Goal: Task Accomplishment & Management: Complete application form

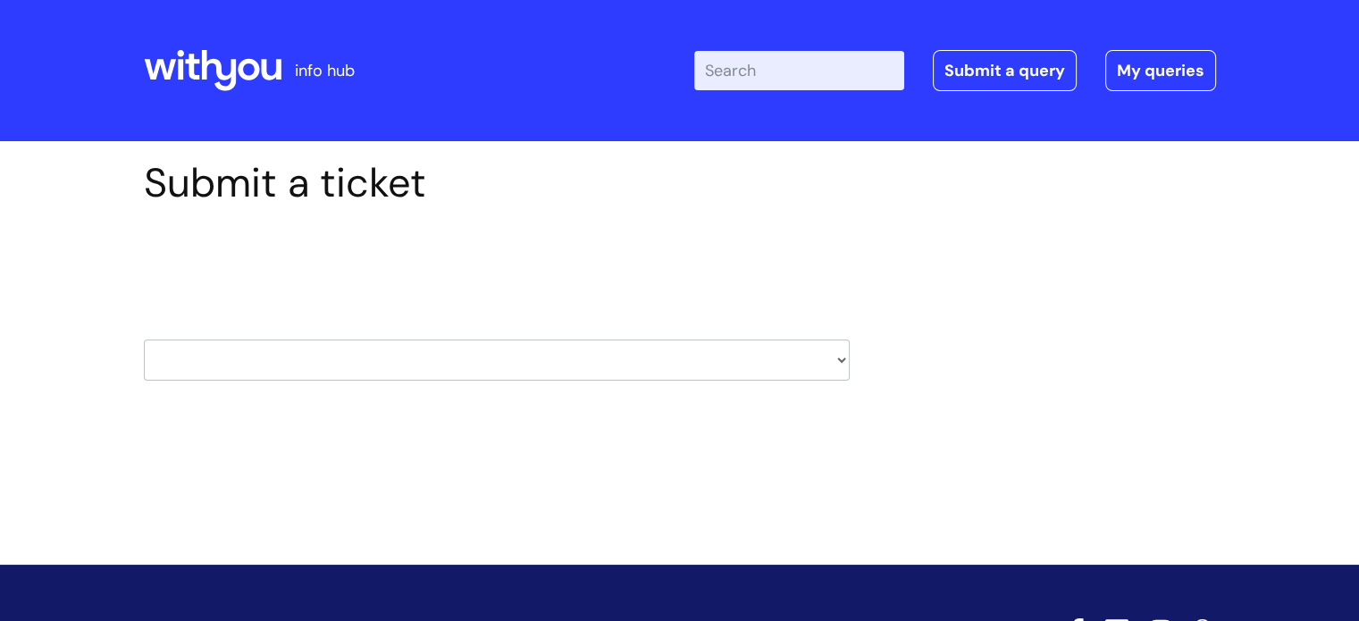
click at [684, 374] on select "HR / People IT and Support Clinical Drug Alerts Finance Accounts Data Support T…" at bounding box center [497, 360] width 706 height 41
select select "learning_and_development"
click at [144, 340] on select "HR / People IT and Support Clinical Drug Alerts Finance Accounts Data Support T…" at bounding box center [497, 360] width 706 height 41
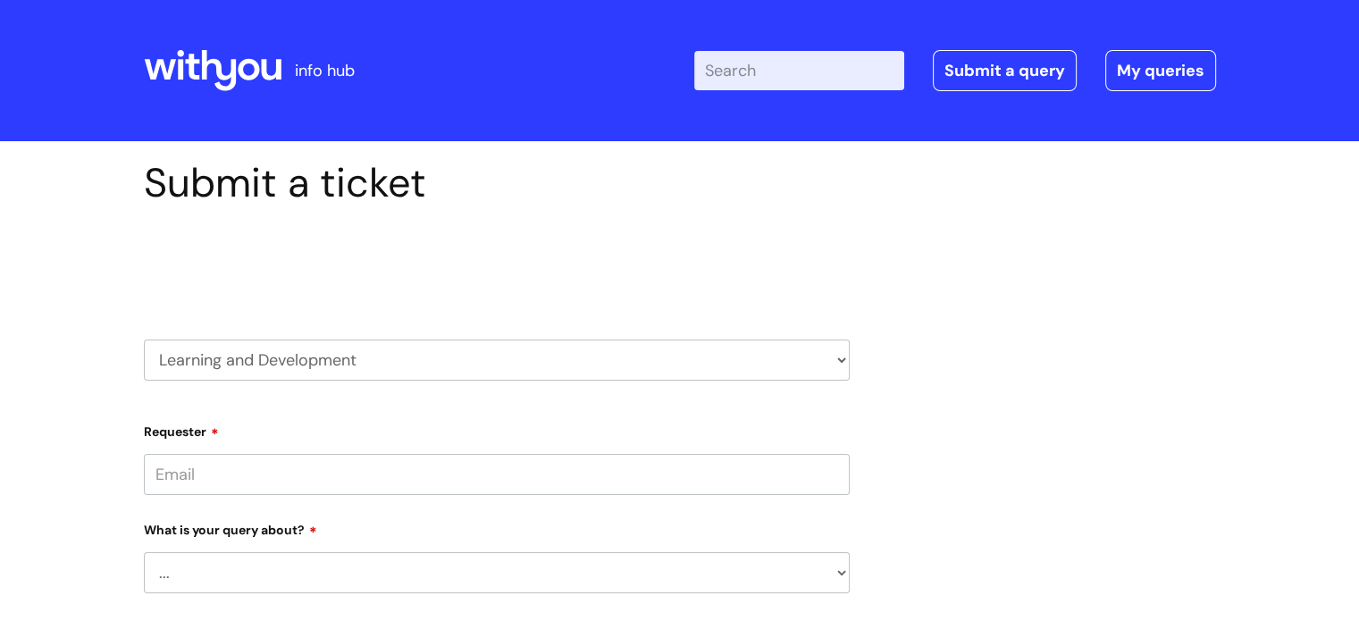
click at [474, 464] on input "Requester" at bounding box center [497, 474] width 706 height 41
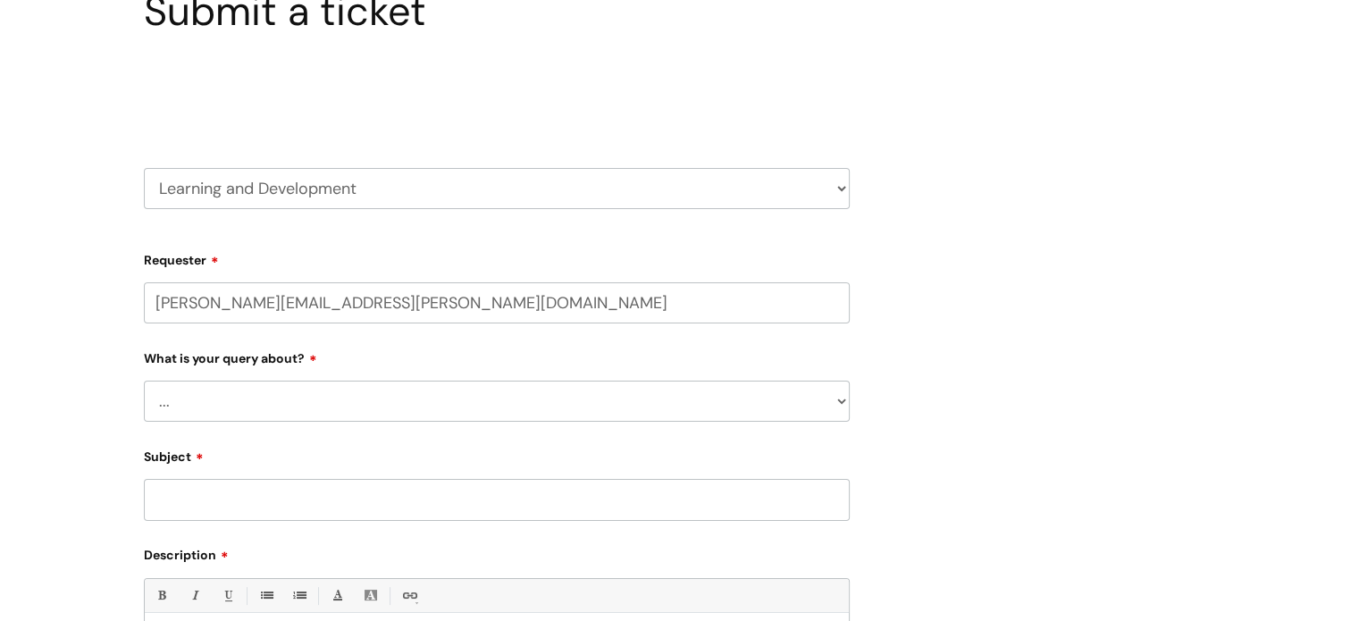
scroll to position [223, 0]
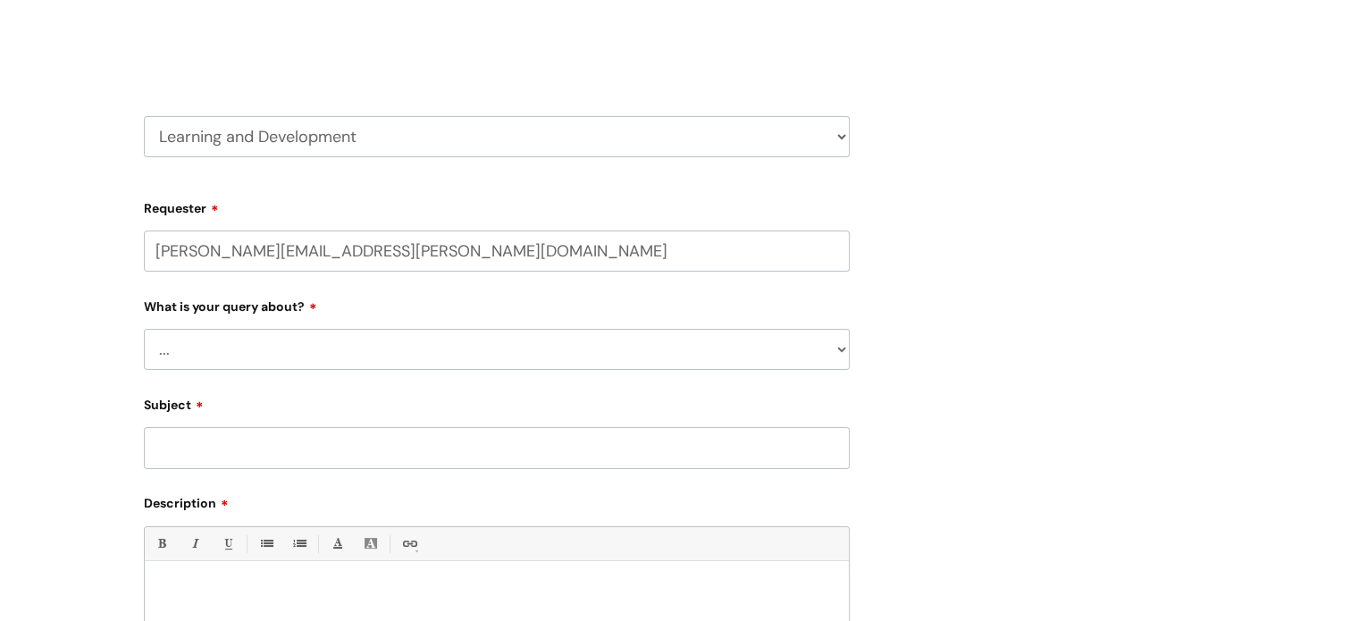
type input "[PERSON_NAME][EMAIL_ADDRESS][PERSON_NAME][DOMAIN_NAME]"
click at [610, 339] on select "... Question about a training course or session booking Ask about apprenticeshi…" at bounding box center [497, 349] width 706 height 41
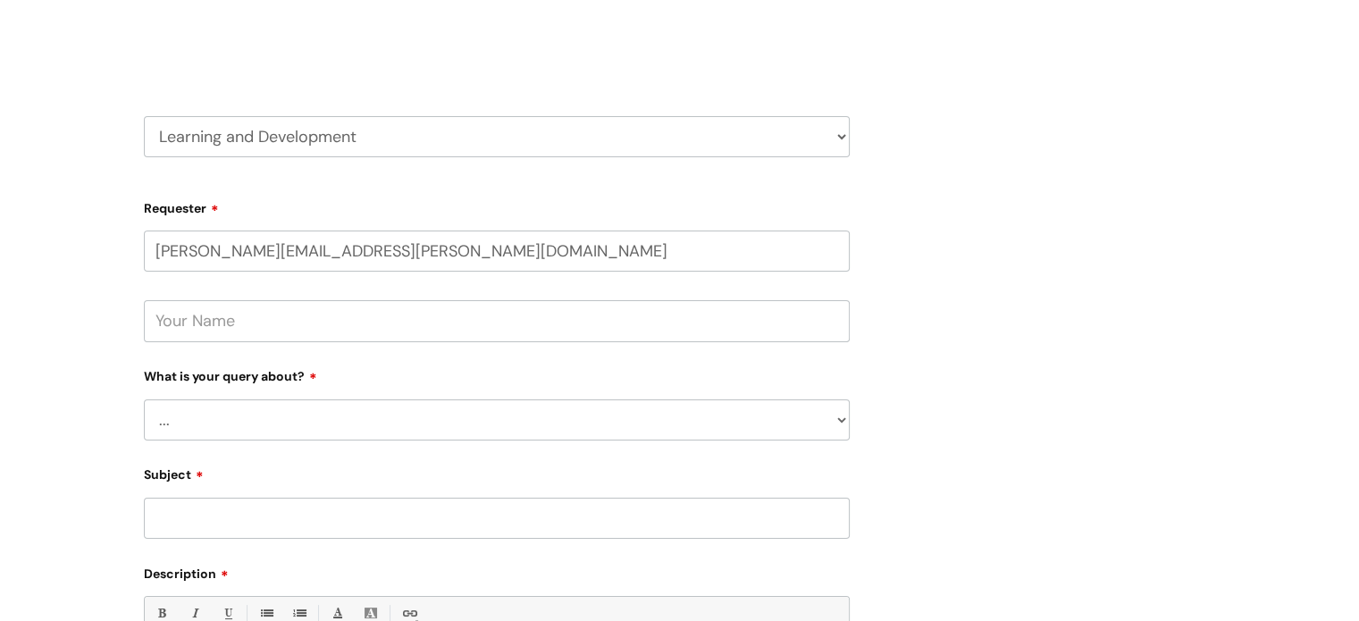
select select "Question about a training course or session booking"
click at [144, 399] on select "... Question about a training course or session booking Ask about apprenticeshi…" at bounding box center [497, 419] width 706 height 41
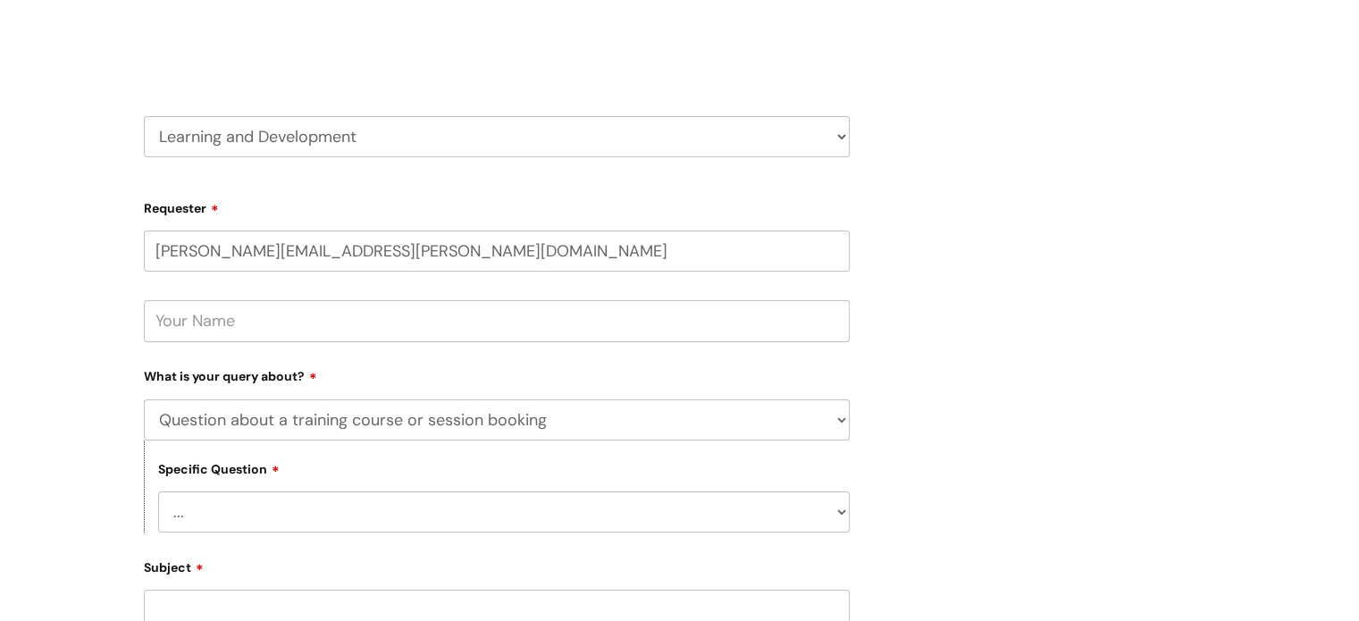
click at [237, 521] on select "... Training booking request Training dates/timetable Enquiry about a topic or …" at bounding box center [504, 511] width 692 height 41
click at [1071, 358] on div "Submit a ticket Select issue type HR / People IT and Support Clinical Drug Aler…" at bounding box center [679, 481] width 1099 height 1090
click at [279, 310] on input "text" at bounding box center [497, 320] width 706 height 41
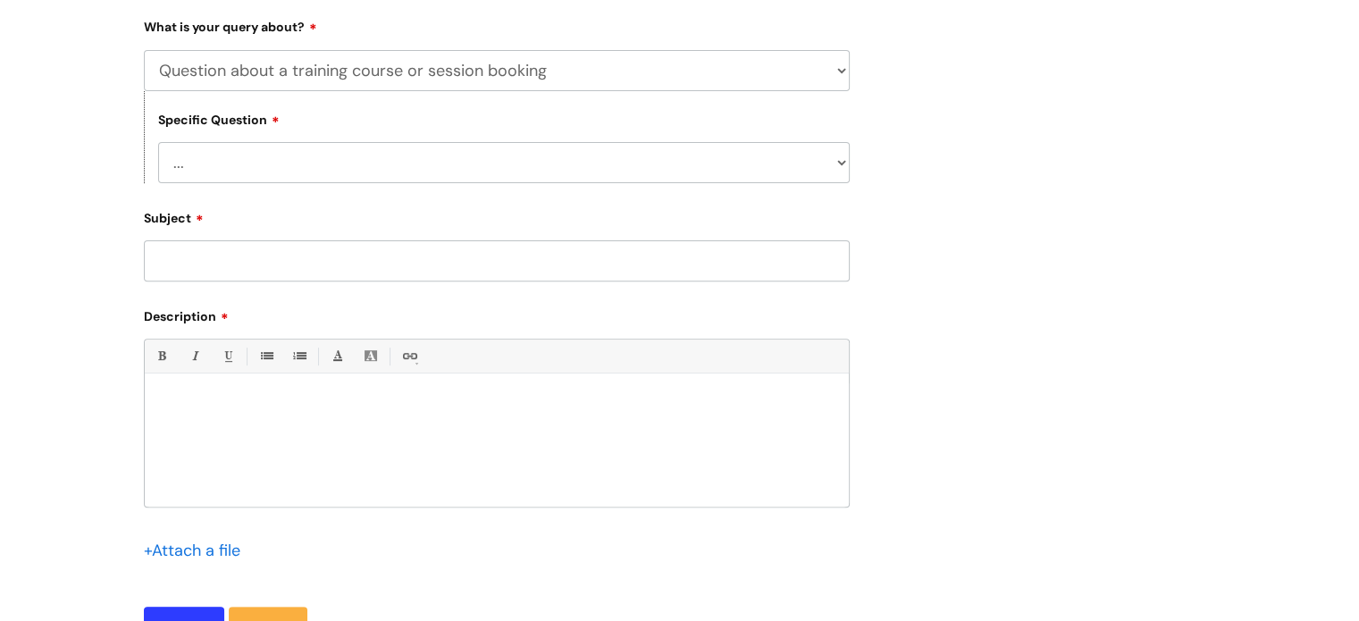
type input "[PERSON_NAME]"
click at [571, 71] on select "... Question about a training course or session booking Ask about apprenticeshi…" at bounding box center [497, 70] width 706 height 41
select select "Can’t log in or access learning"
click at [144, 50] on select "... Question about a training course or session booking Ask about apprenticeshi…" at bounding box center [497, 70] width 706 height 41
click at [339, 138] on div "Specific Question ... Issue accessing WithYou Learning Issue accessing an inter…" at bounding box center [497, 137] width 706 height 92
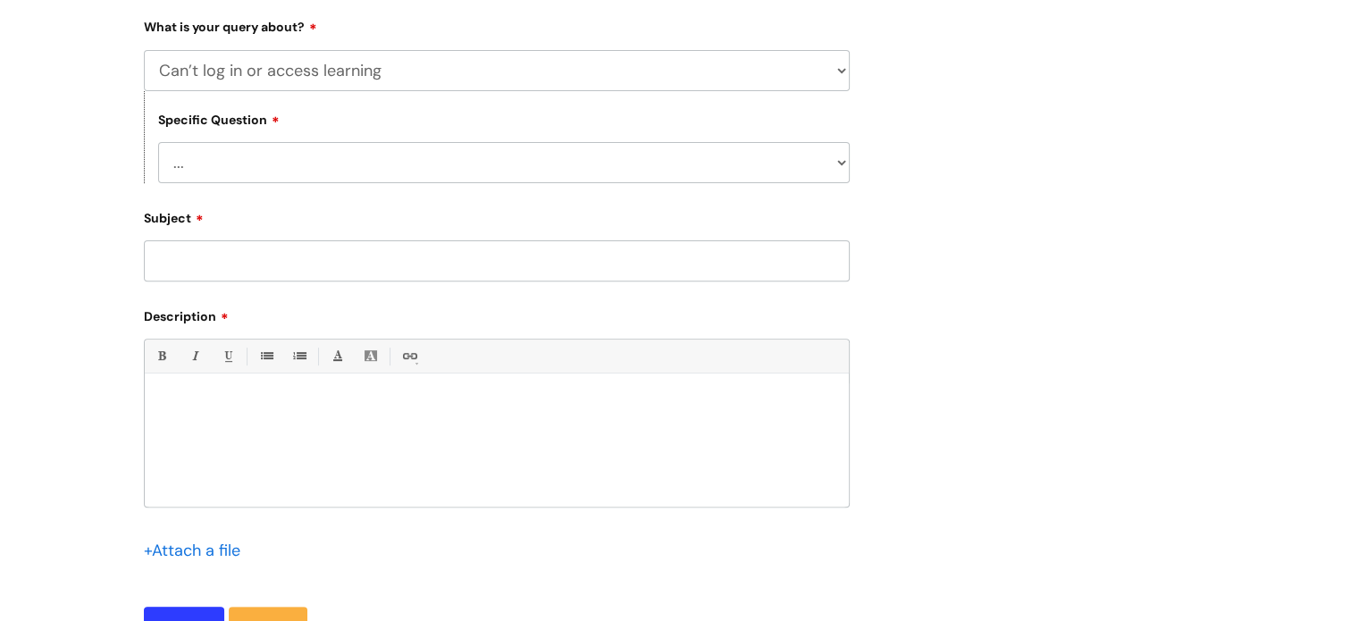
click at [337, 158] on select "... Issue accessing WithYou Learning Issue accessing an internal course Issue a…" at bounding box center [504, 162] width 692 height 41
select select "Issue accessing an internal course"
click at [158, 142] on select "... Issue accessing WithYou Learning Issue accessing an internal course Issue a…" at bounding box center [504, 162] width 692 height 41
click at [302, 252] on input "Subject" at bounding box center [497, 260] width 706 height 41
type input "timed out"
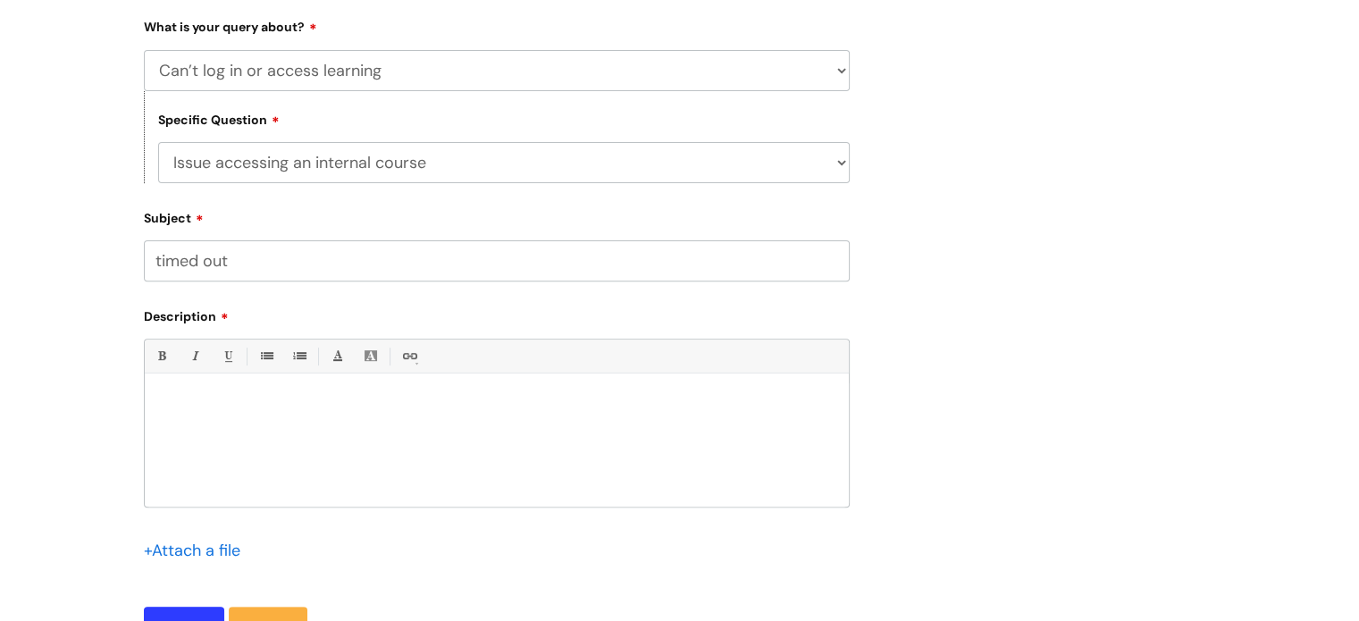
click at [297, 393] on div at bounding box center [497, 444] width 704 height 123
paste div
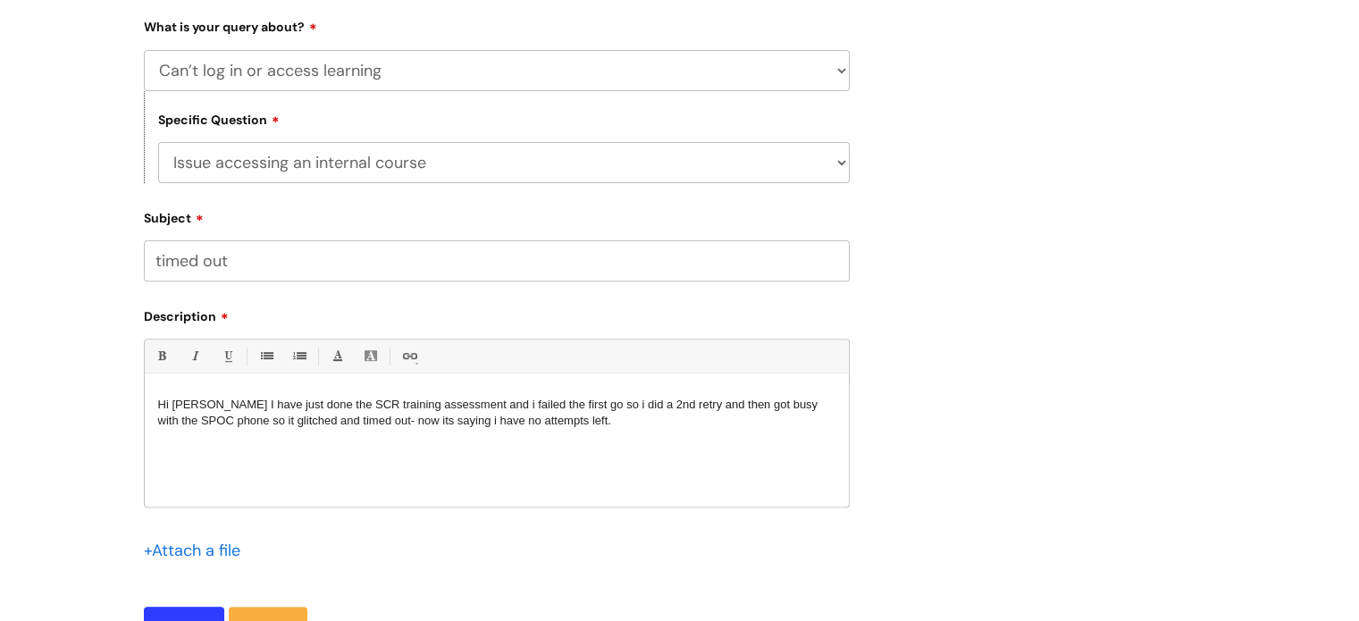
click at [204, 406] on span "Hi [PERSON_NAME] I have just done the SCR training assessment and i failed the …" at bounding box center [488, 412] width 660 height 29
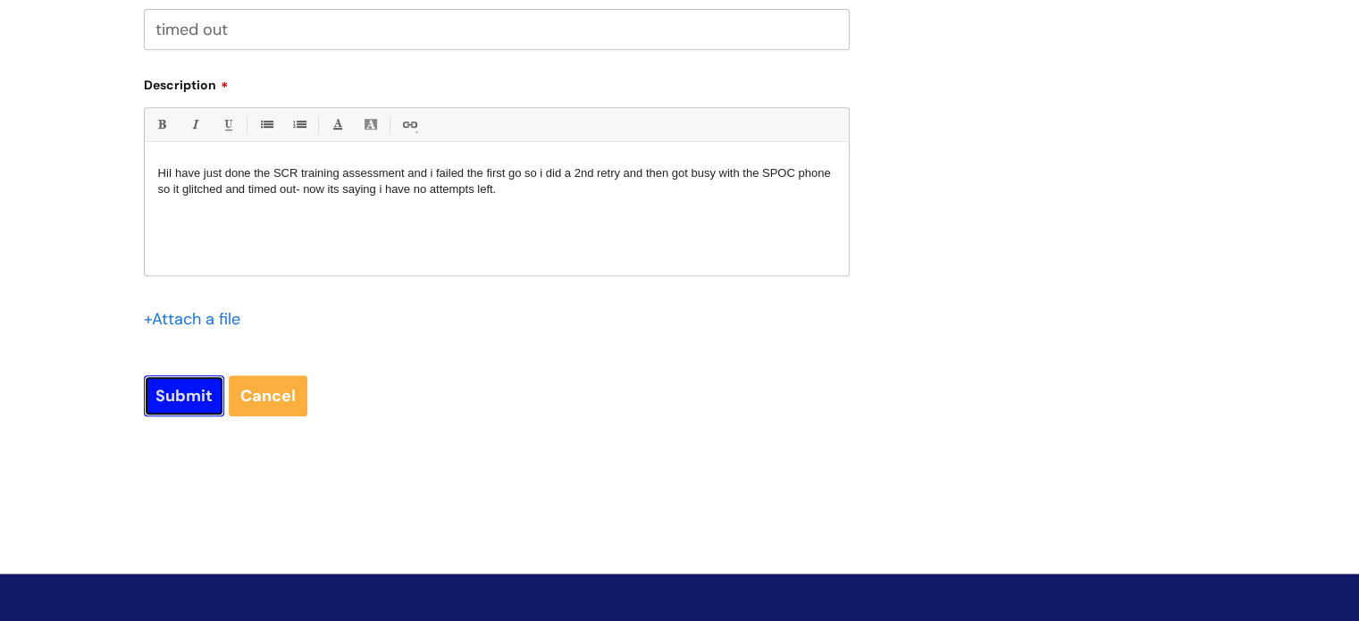
click at [189, 394] on input "Submit" at bounding box center [184, 395] width 80 height 41
type input "Please Wait..."
